Goal: Task Accomplishment & Management: Use online tool/utility

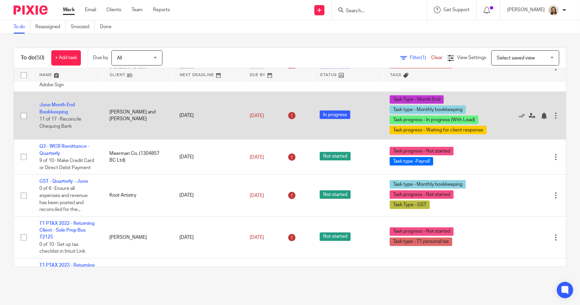
scroll to position [1087, 0]
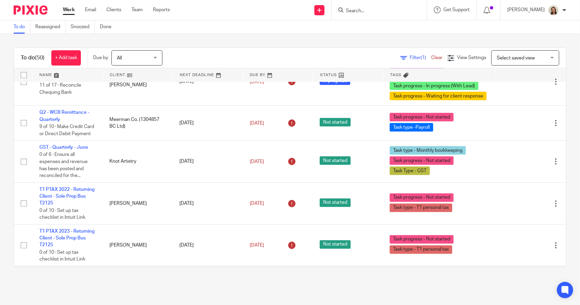
click at [404, 61] on div "Filter (1) Clear" at bounding box center [423, 57] width 47 height 7
click at [410, 57] on span "Filter (1)" at bounding box center [420, 57] width 21 height 5
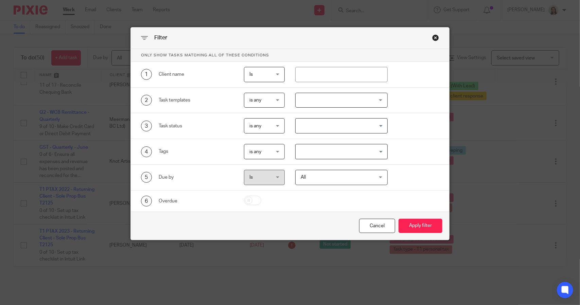
drag, startPoint x: 358, startPoint y: 147, endPoint x: 362, endPoint y: 148, distance: 4.3
click at [358, 147] on input "Search for option" at bounding box center [339, 152] width 87 height 12
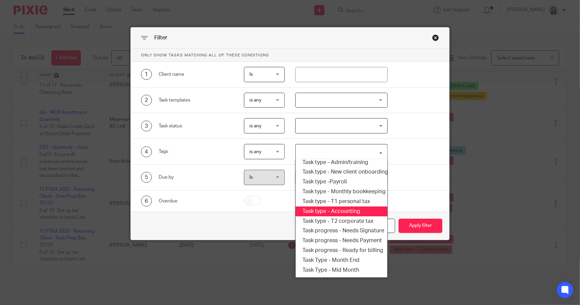
scroll to position [82, 0]
click at [346, 214] on li "Task type - T1 personal tax" at bounding box center [340, 212] width 91 height 10
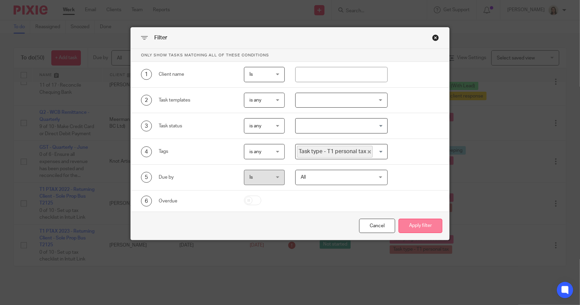
click at [415, 224] on button "Apply filter" at bounding box center [420, 226] width 44 height 15
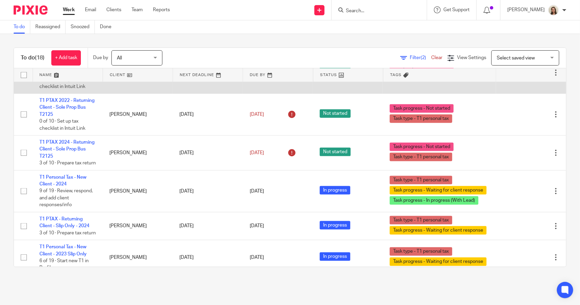
scroll to position [610, 0]
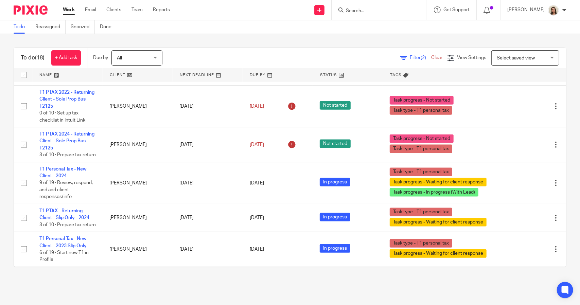
drag, startPoint x: 60, startPoint y: 120, endPoint x: 10, endPoint y: 121, distance: 50.3
click at [10, 121] on div "To do (18) + Add task Due by All All Today Tomorrow This week Next week This mo…" at bounding box center [290, 157] width 580 height 247
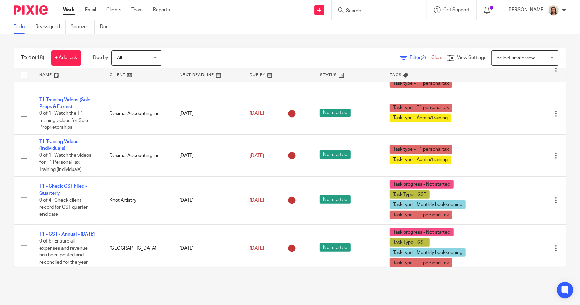
scroll to position [204, 0]
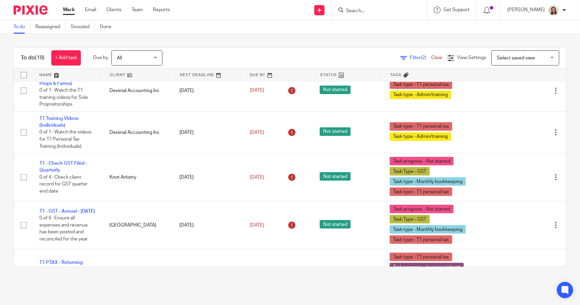
click at [401, 60] on div "Filter (2) Clear" at bounding box center [423, 57] width 47 height 7
click at [410, 56] on span "Filter (2)" at bounding box center [420, 57] width 21 height 5
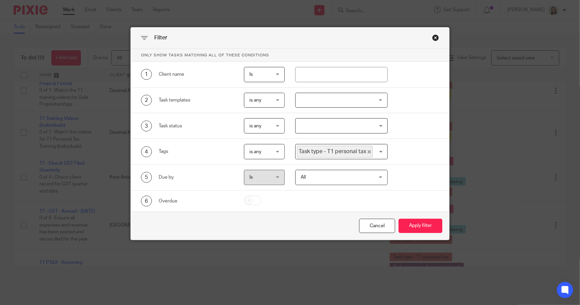
click at [365, 149] on span "Task type - T1 personal tax" at bounding box center [335, 152] width 76 height 12
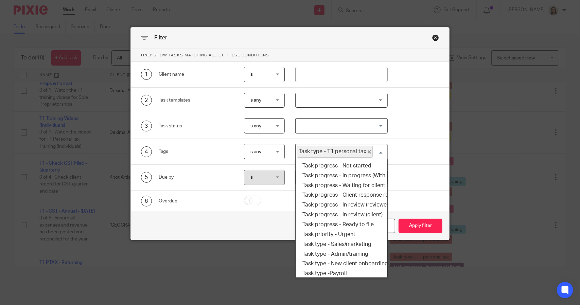
scroll to position [20, 0]
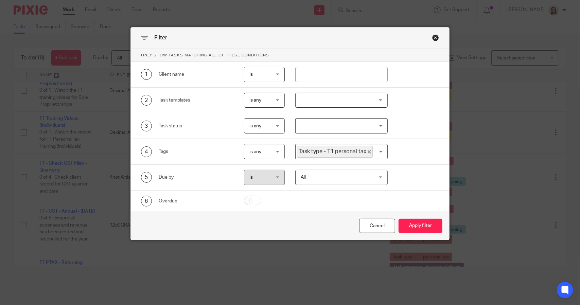
click at [361, 151] on span "Task type - T1 personal tax" at bounding box center [335, 152] width 76 height 12
click at [367, 150] on icon "Deselect Task type - T1 personal tax" at bounding box center [368, 151] width 3 height 3
click at [363, 151] on input "Search for option" at bounding box center [339, 152] width 87 height 12
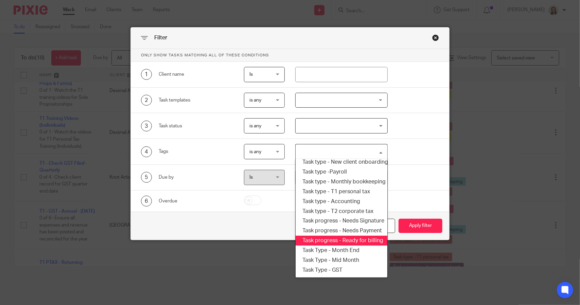
scroll to position [115, 0]
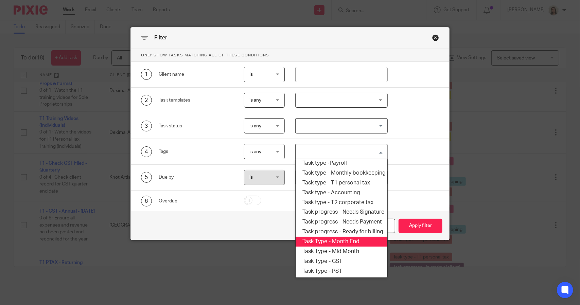
drag, startPoint x: 344, startPoint y: 236, endPoint x: 357, endPoint y: 236, distance: 12.9
click at [345, 237] on li "Task Type - Month End" at bounding box center [340, 242] width 91 height 10
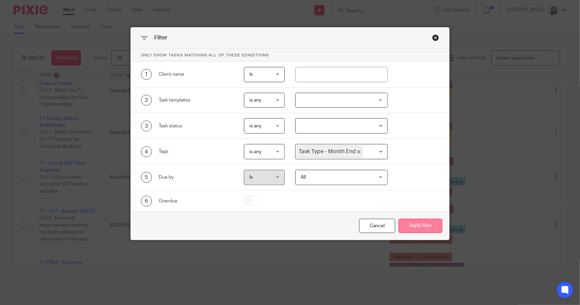
click at [408, 225] on button "Apply filter" at bounding box center [420, 226] width 44 height 15
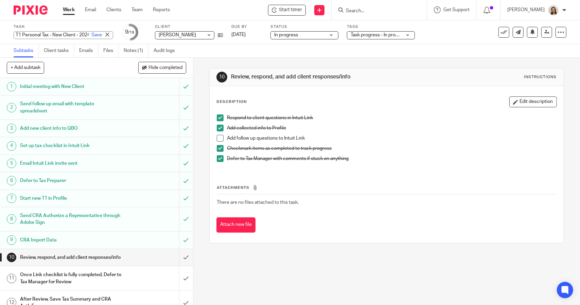
click at [55, 33] on div "T1 Personal Tax - New Client - 2024 Save T1 Personal Tax - New Client - 2024" at bounding box center [64, 35] width 100 height 8
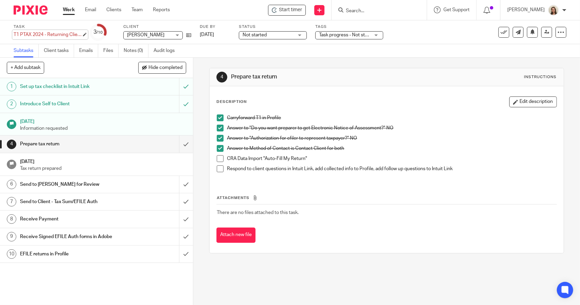
click at [46, 35] on div "T1 PTAX 2024 - Returning Client - Sole Prop Bus T2125 Save T1 PTAX 2024 - Retur…" at bounding box center [48, 34] width 68 height 7
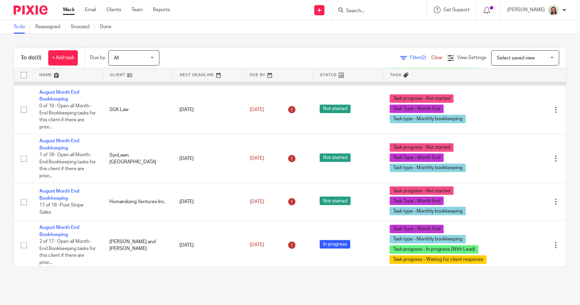
scroll to position [200, 0]
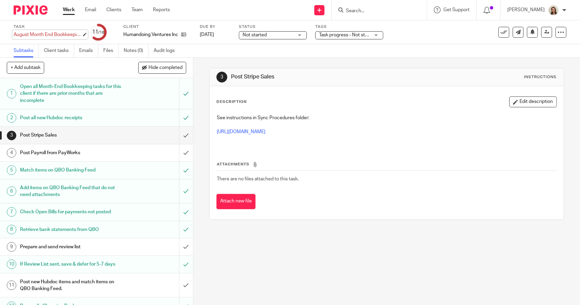
click at [64, 34] on div "August Month End Bookkeeping Save August Month End Bookkeeping" at bounding box center [48, 34] width 68 height 7
